Goal: Find specific page/section: Find specific page/section

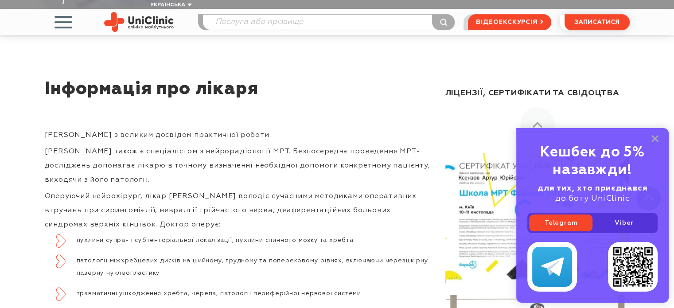
scroll to position [306, 0]
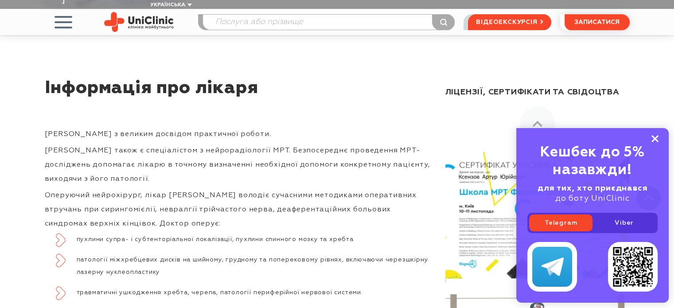
click at [654, 140] on rect at bounding box center [654, 138] width 7 height 7
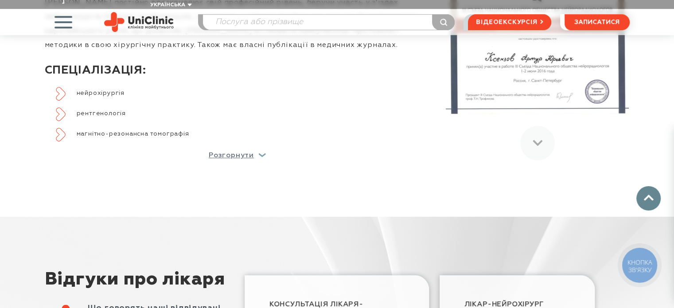
scroll to position [618, 0]
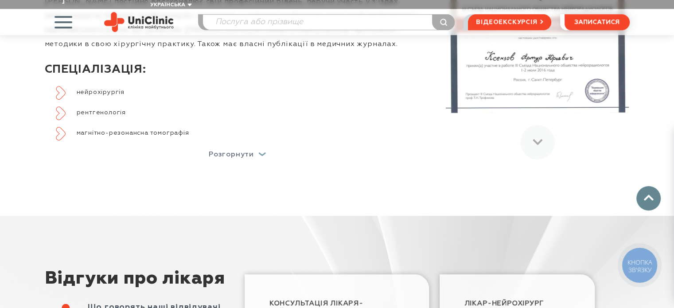
click at [262, 151] on div "Розгорнути" at bounding box center [237, 154] width 57 height 7
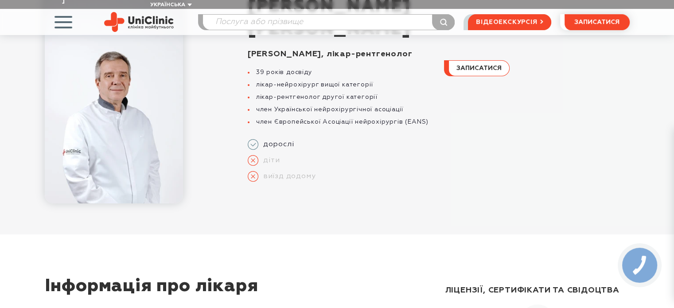
scroll to position [0, 0]
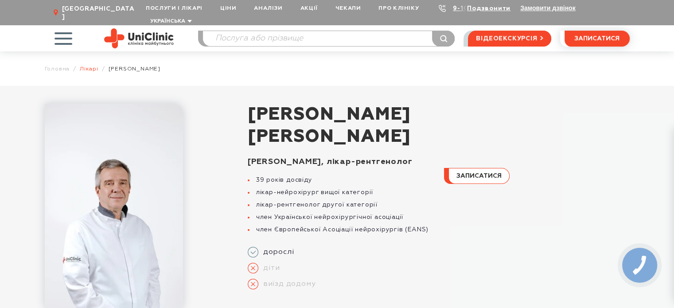
click at [84, 66] on link "Лікарі" at bounding box center [89, 69] width 19 height 7
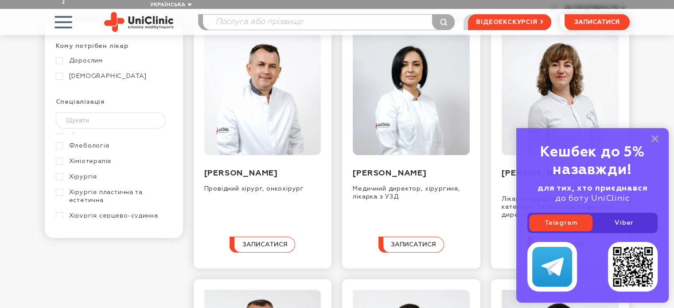
scroll to position [551, 0]
click at [59, 172] on link "Хірургія" at bounding box center [113, 176] width 114 height 8
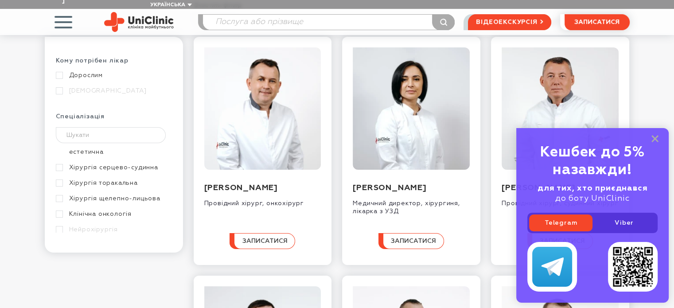
scroll to position [559, 0]
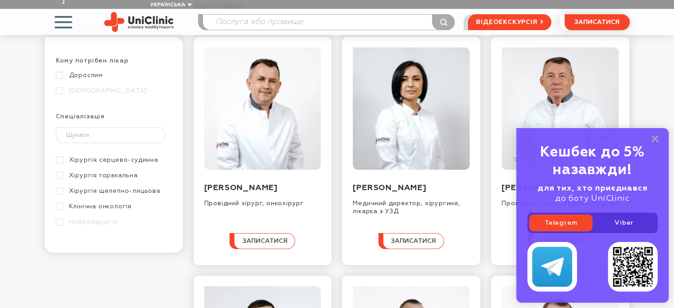
click at [656, 133] on div "Кешбек до 5% назавжди! для тих, хто приєднався до боту UniClinic Telegram Viber" at bounding box center [592, 215] width 152 height 175
click at [653, 137] on rect at bounding box center [654, 138] width 7 height 7
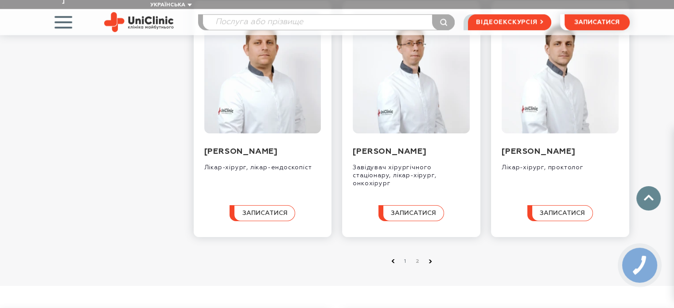
scroll to position [885, 0]
click at [431, 262] on use at bounding box center [429, 261] width 3 height 4
